Goal: Information Seeking & Learning: Find specific fact

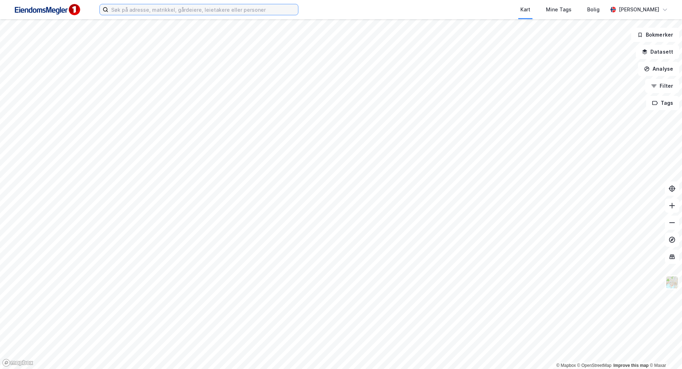
click at [164, 9] on input at bounding box center [203, 9] width 190 height 11
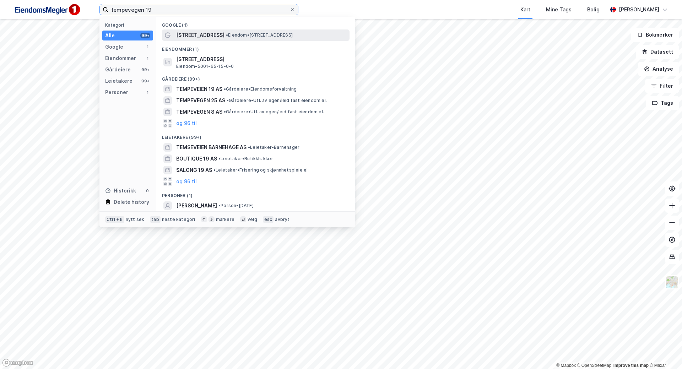
type input "tempevegen 19"
click at [182, 36] on span "[STREET_ADDRESS]" at bounding box center [200, 35] width 48 height 9
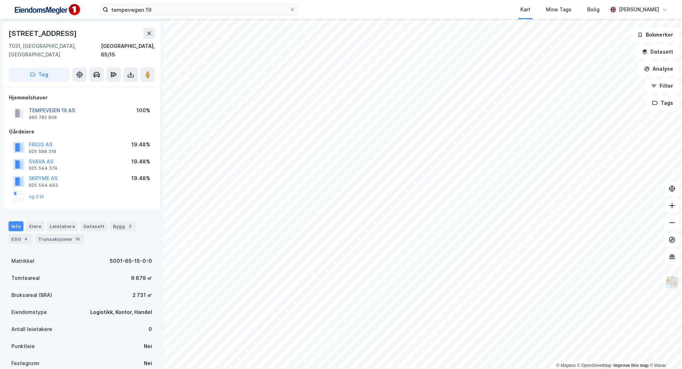
click at [0, 0] on button "TEMPEVEIEN 19 AS" at bounding box center [0, 0] width 0 height 0
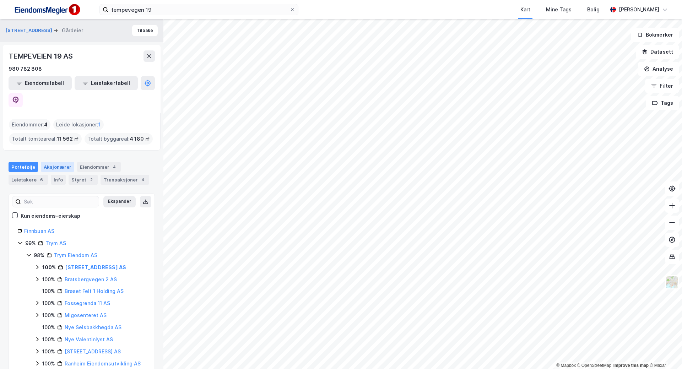
click at [62, 162] on div "Aksjonærer" at bounding box center [57, 167] width 33 height 10
